Goal: Navigation & Orientation: Find specific page/section

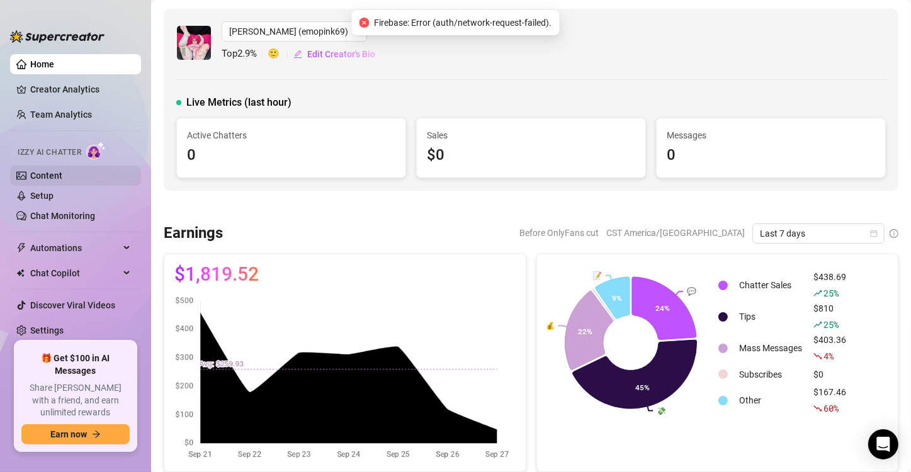
click at [60, 171] on link "Content" at bounding box center [46, 176] width 32 height 10
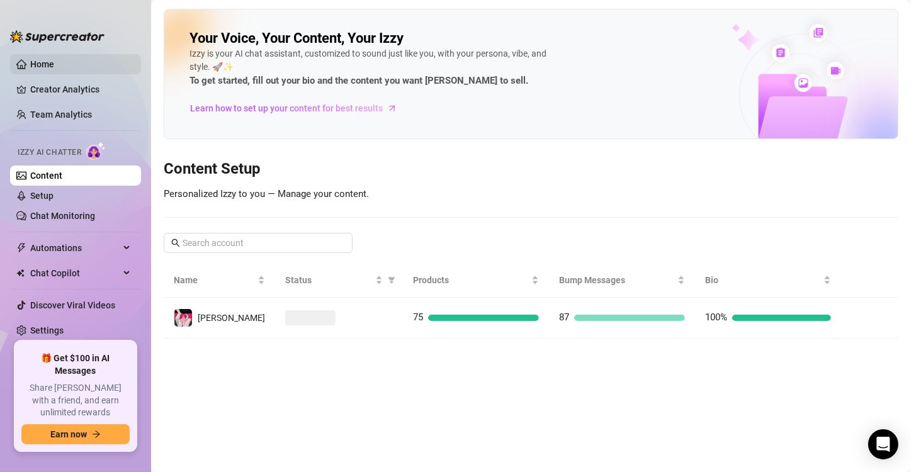
click at [39, 61] on link "Home" at bounding box center [42, 64] width 24 height 10
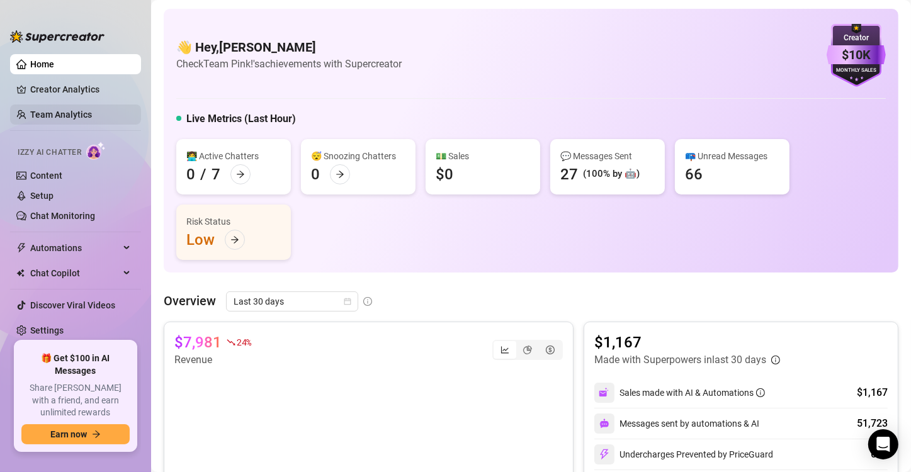
click at [50, 110] on link "Team Analytics" at bounding box center [61, 115] width 62 height 10
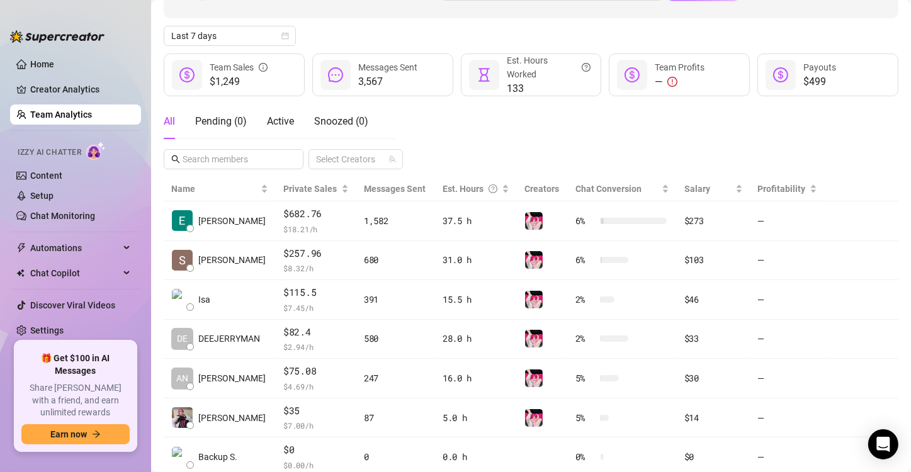
scroll to position [164, 0]
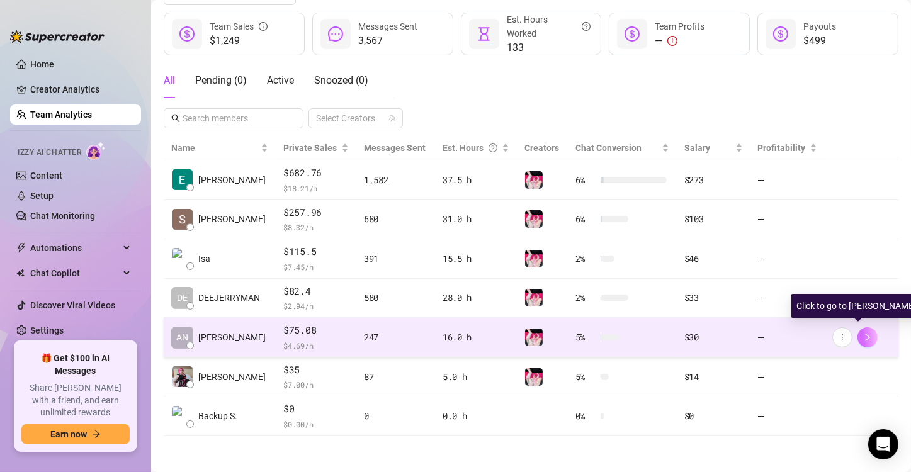
click at [863, 336] on icon "right" at bounding box center [867, 337] width 9 height 9
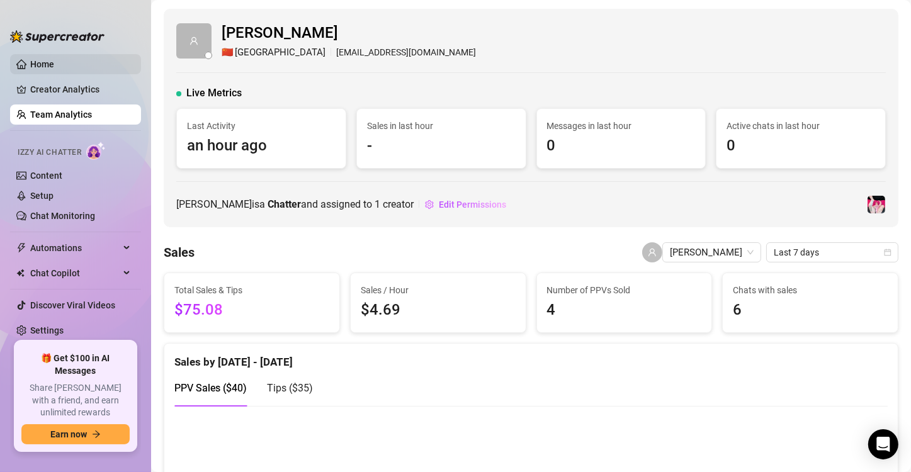
click at [54, 59] on link "Home" at bounding box center [42, 64] width 24 height 10
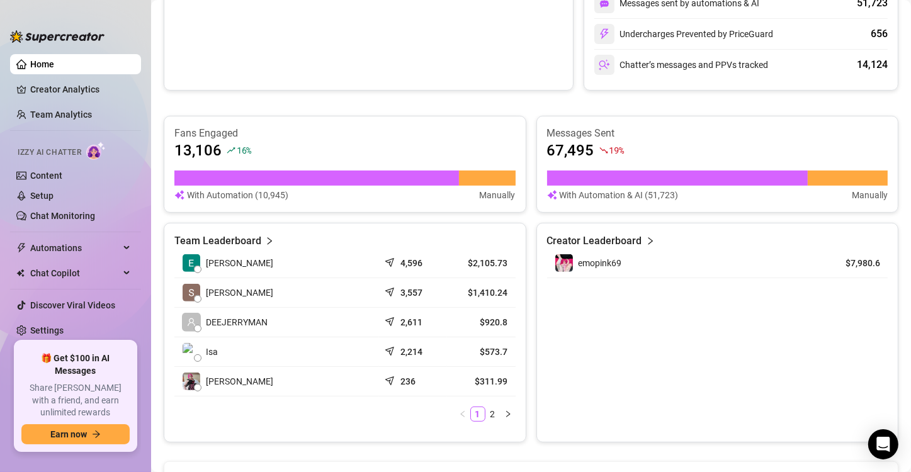
scroll to position [445, 0]
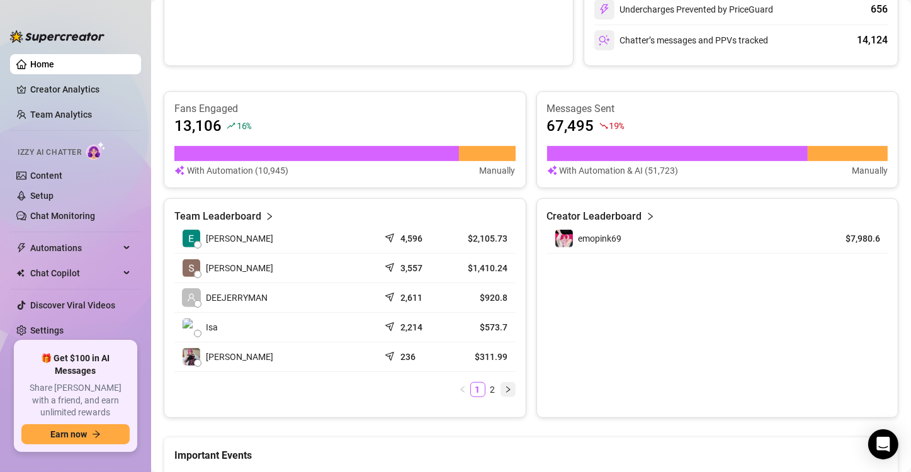
click at [504, 382] on button "button" at bounding box center [508, 389] width 15 height 15
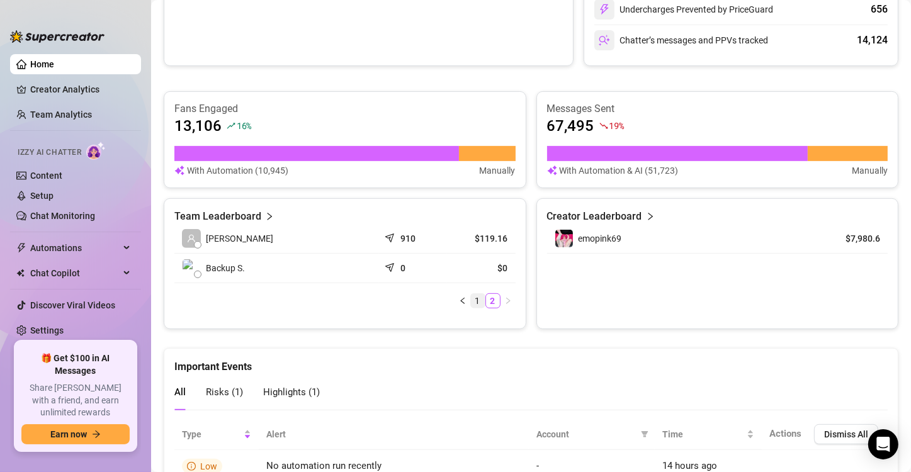
click at [475, 297] on link "1" at bounding box center [478, 301] width 14 height 14
